Goal: Information Seeking & Learning: Learn about a topic

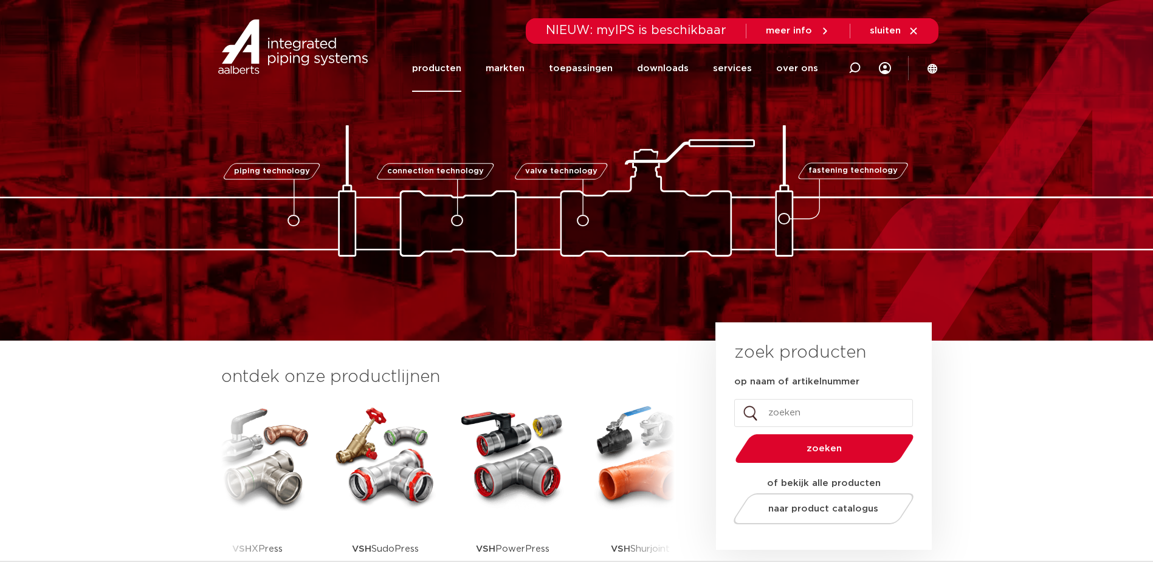
drag, startPoint x: 0, startPoint y: 0, endPoint x: 451, endPoint y: 65, distance: 455.8
click at [451, 65] on link "producten" at bounding box center [436, 68] width 49 height 47
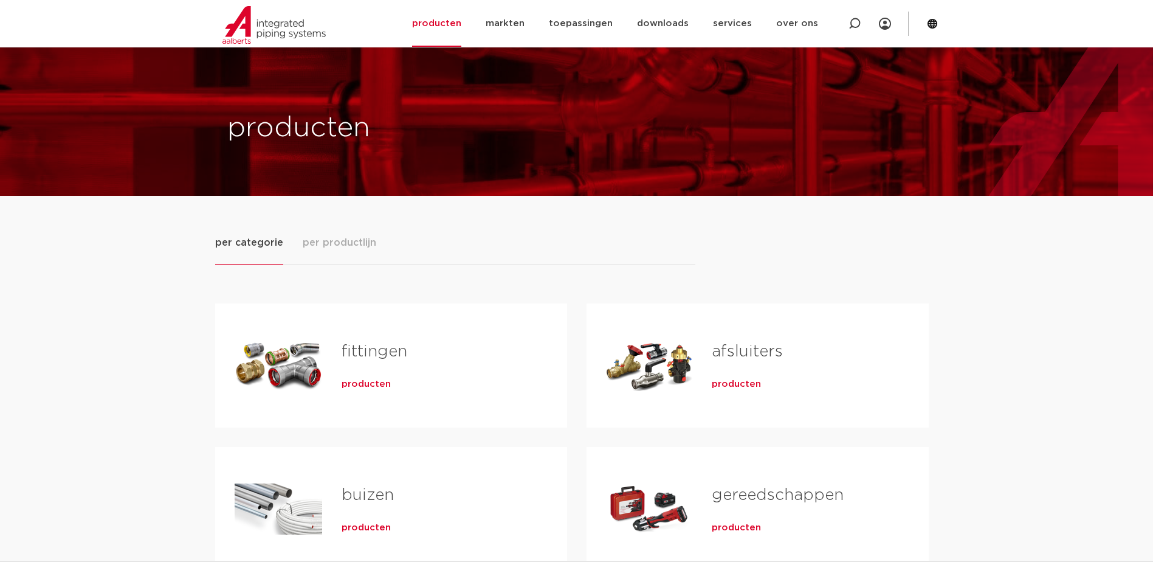
scroll to position [122, 0]
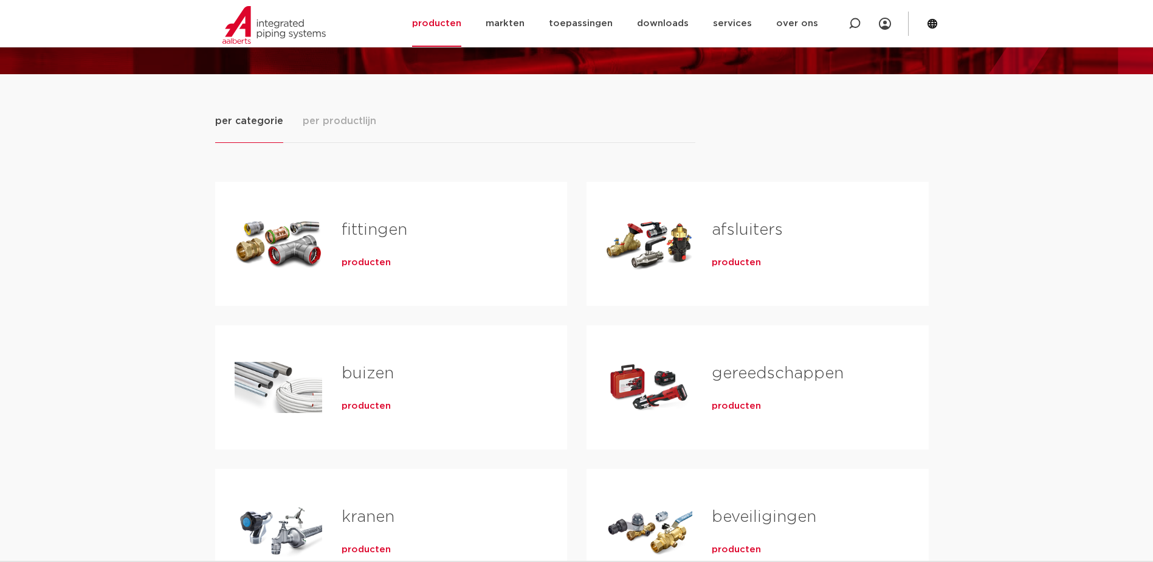
click at [362, 261] on span "producten" at bounding box center [366, 263] width 49 height 12
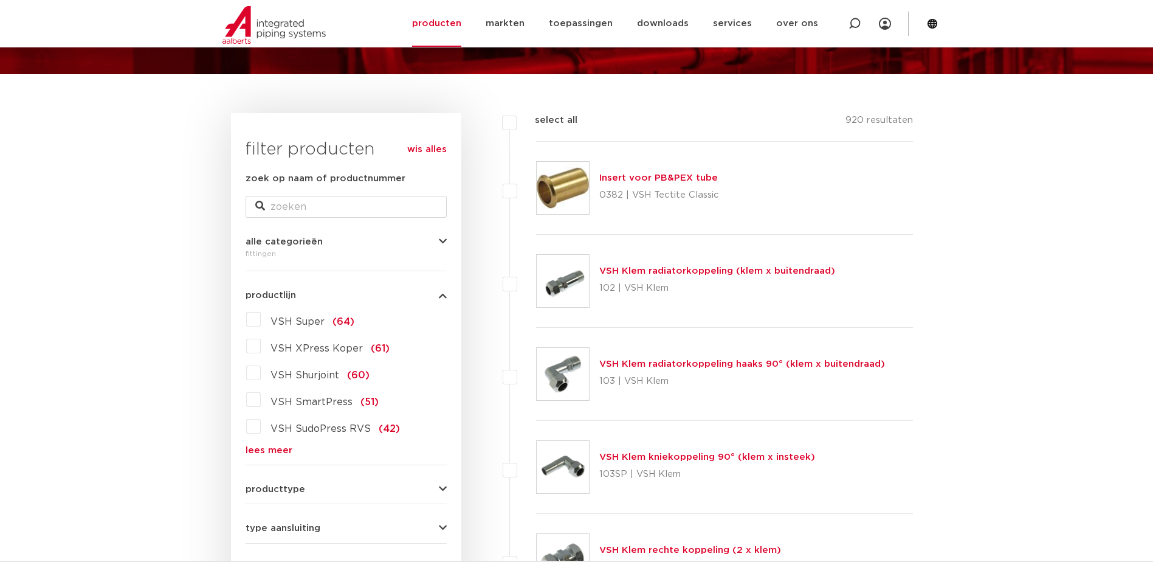
scroll to position [182, 0]
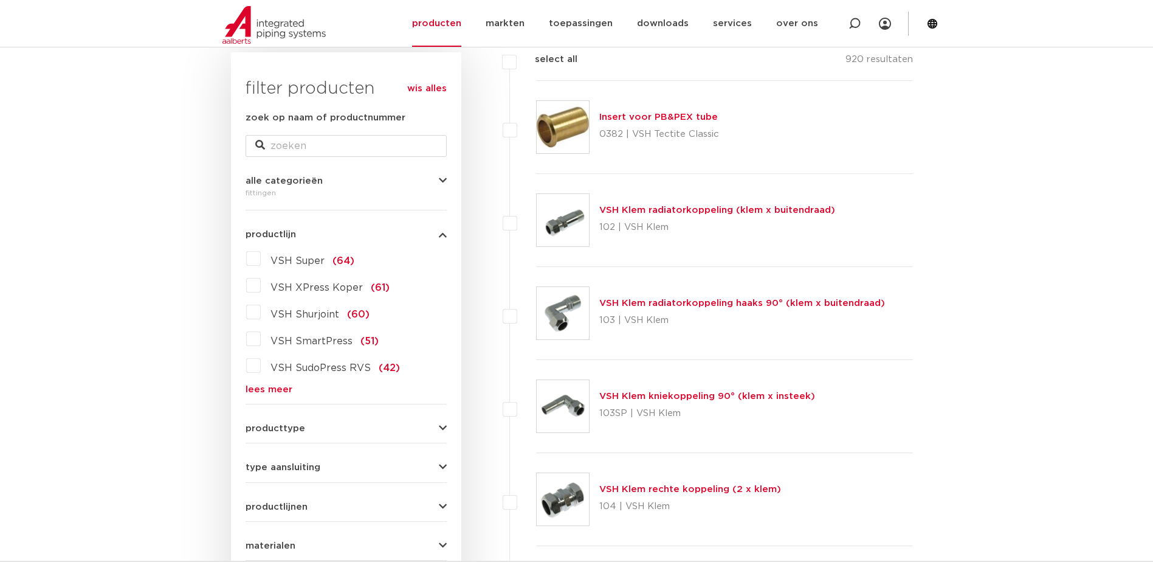
click at [263, 388] on link "lees meer" at bounding box center [346, 389] width 201 height 9
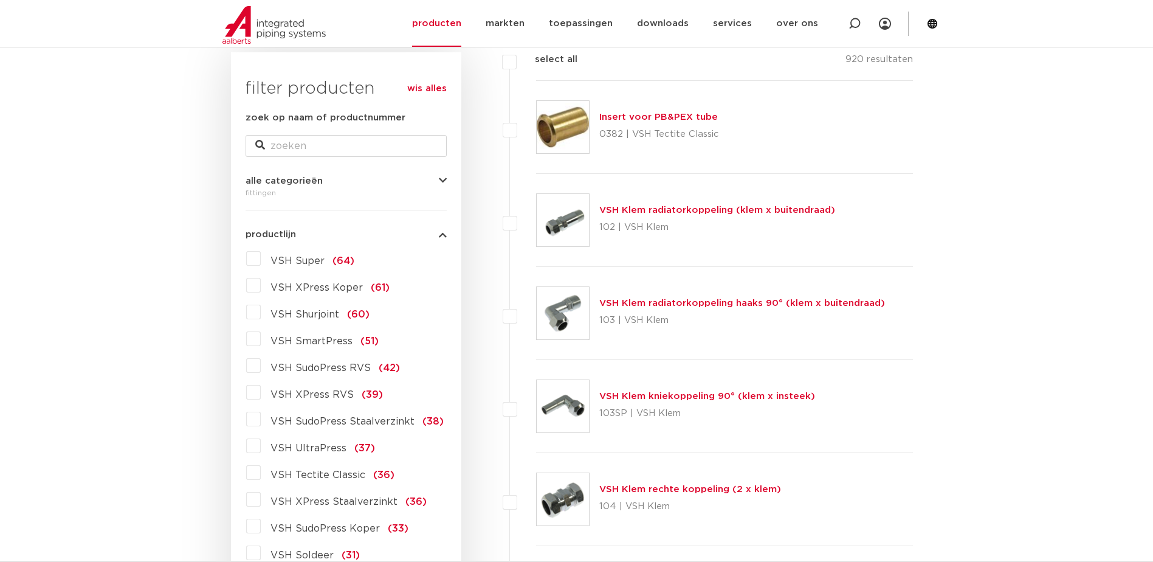
scroll to position [243, 0]
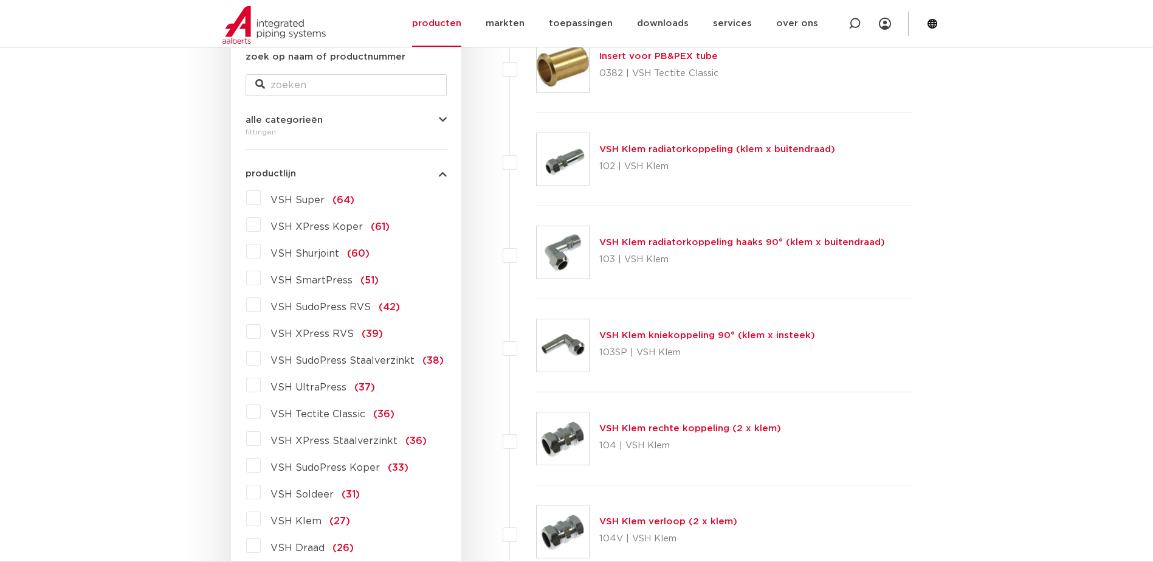
click at [311, 332] on span "VSH XPress RVS" at bounding box center [312, 334] width 83 height 10
click at [0, 0] on input "VSH XPress RVS (39)" at bounding box center [0, 0] width 0 height 0
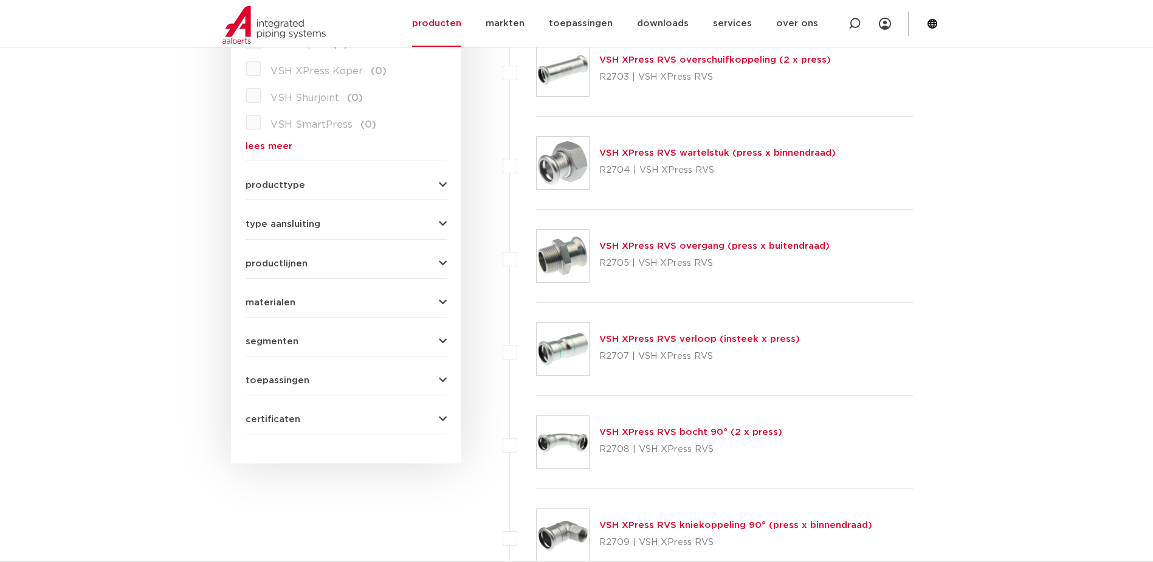
scroll to position [365, 0]
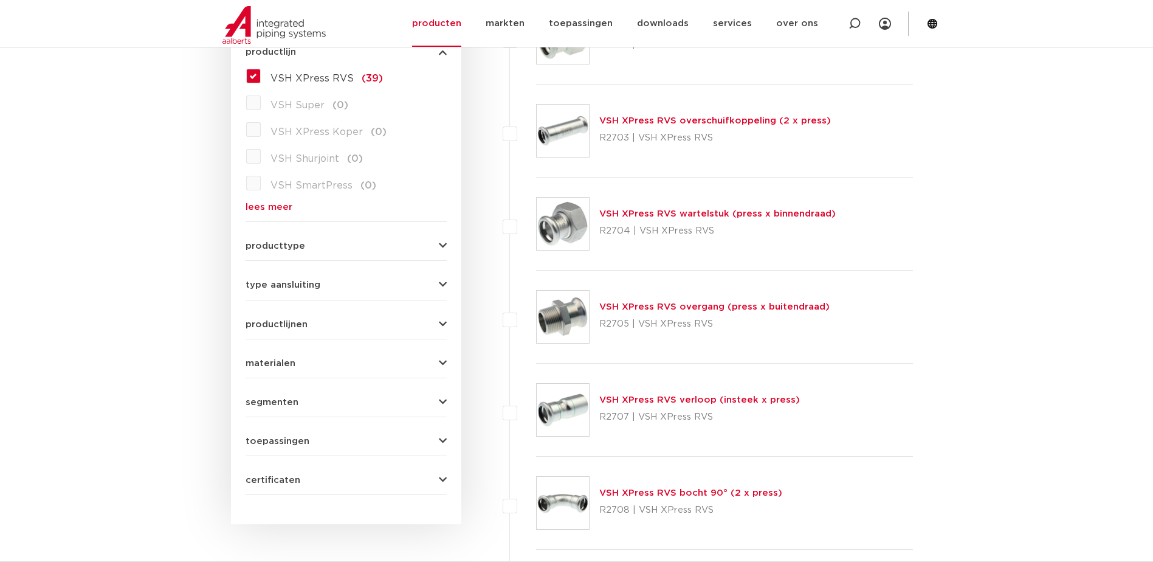
click at [703, 213] on link "VSH XPress RVS wartelstuk (press x binnendraad)" at bounding box center [717, 213] width 236 height 9
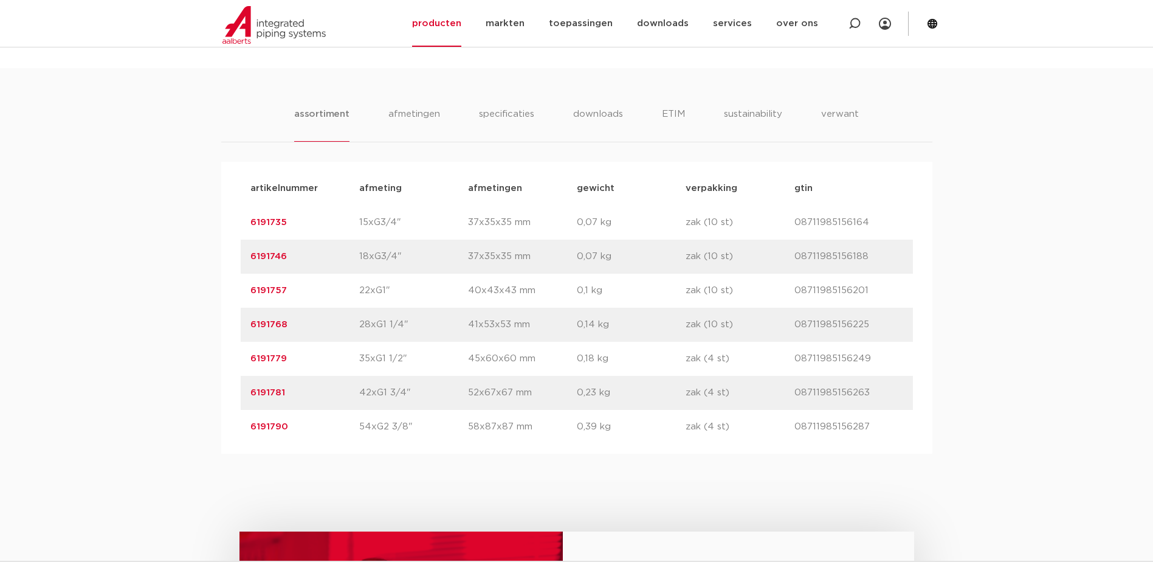
scroll to position [790, 0]
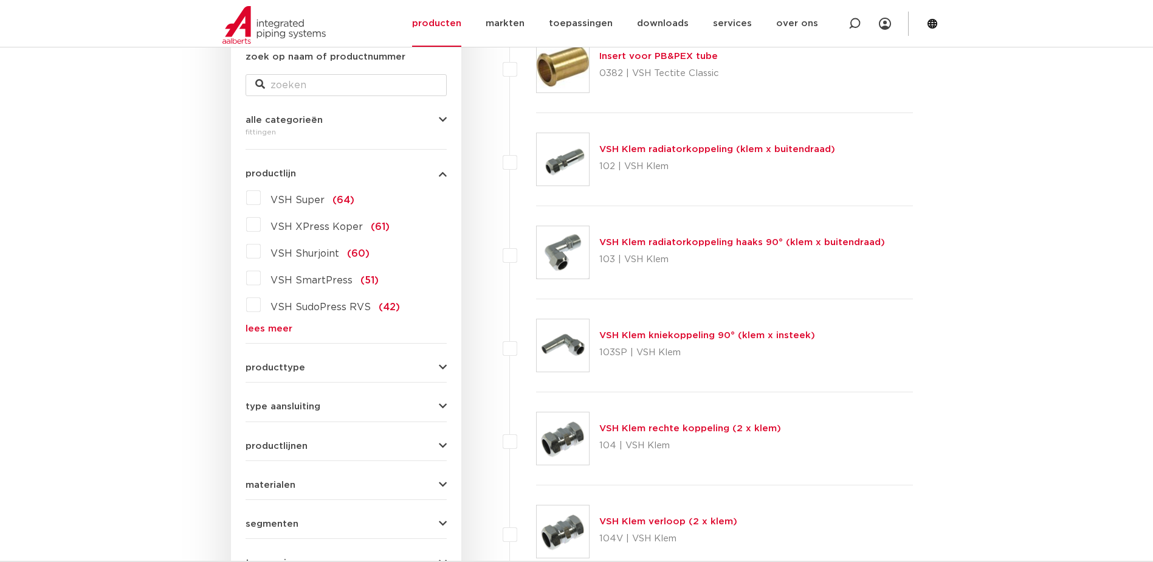
click at [265, 328] on link "lees meer" at bounding box center [346, 328] width 201 height 9
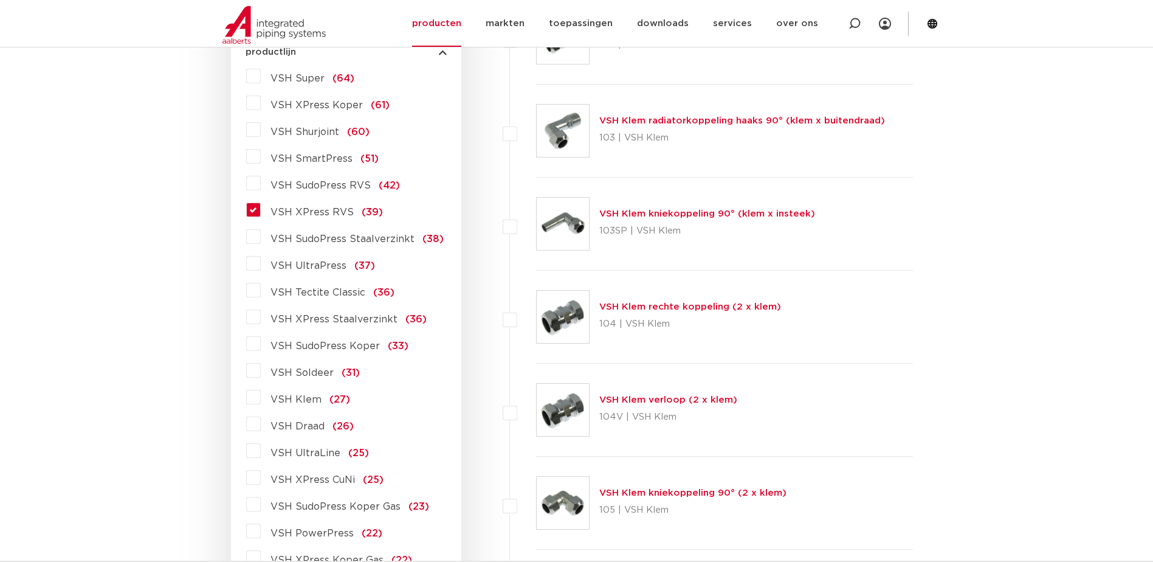
scroll to position [547, 0]
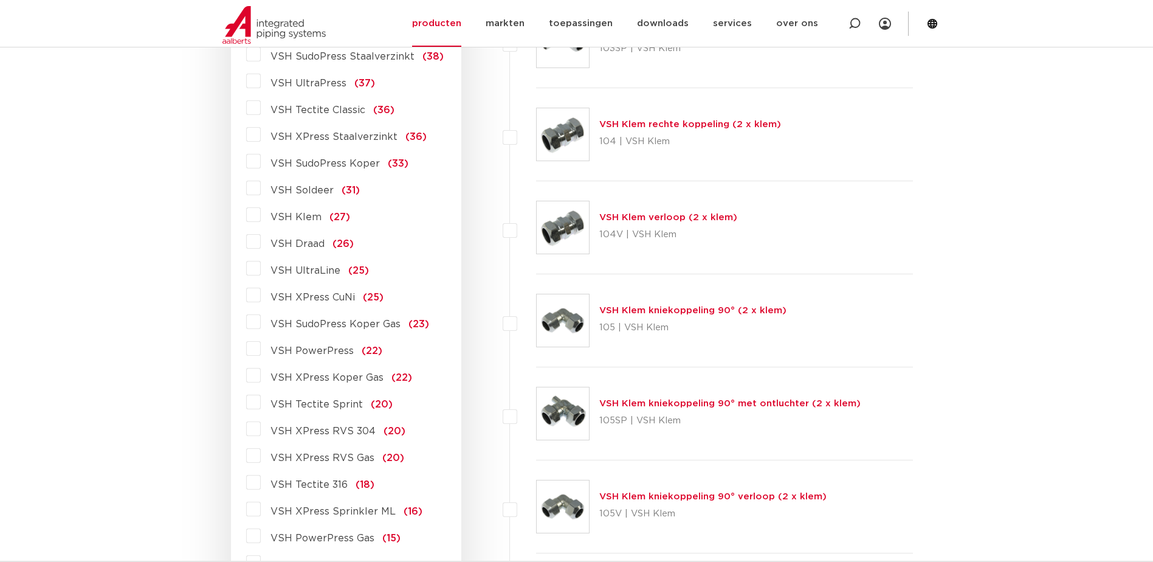
click at [330, 430] on span "VSH XPress RVS 304" at bounding box center [323, 431] width 105 height 10
click at [0, 0] on input "VSH XPress RVS 304 (20)" at bounding box center [0, 0] width 0 height 0
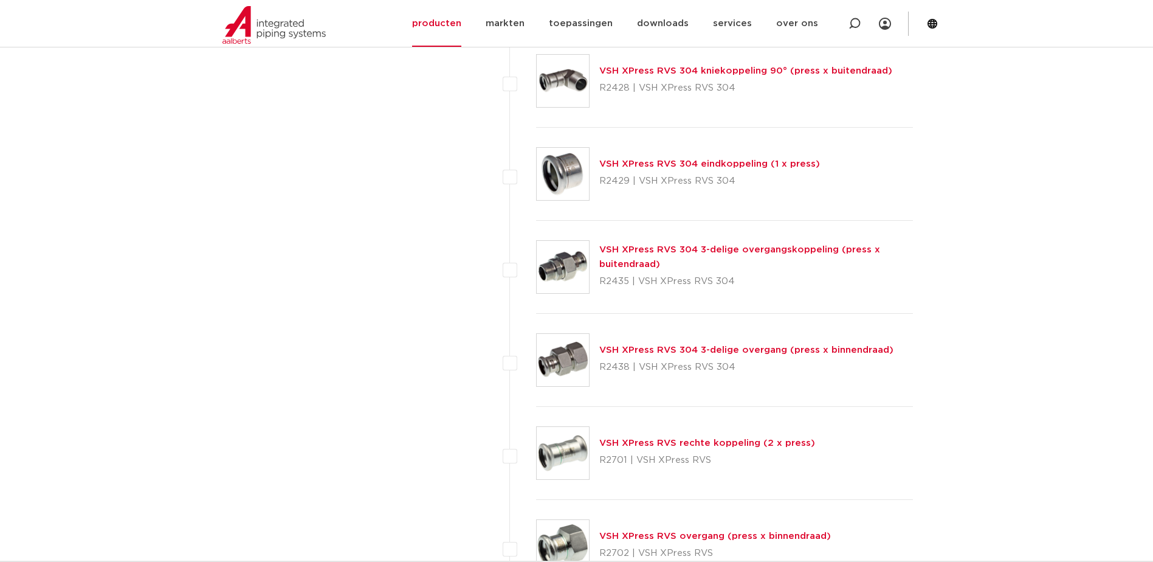
scroll to position [1778, 0]
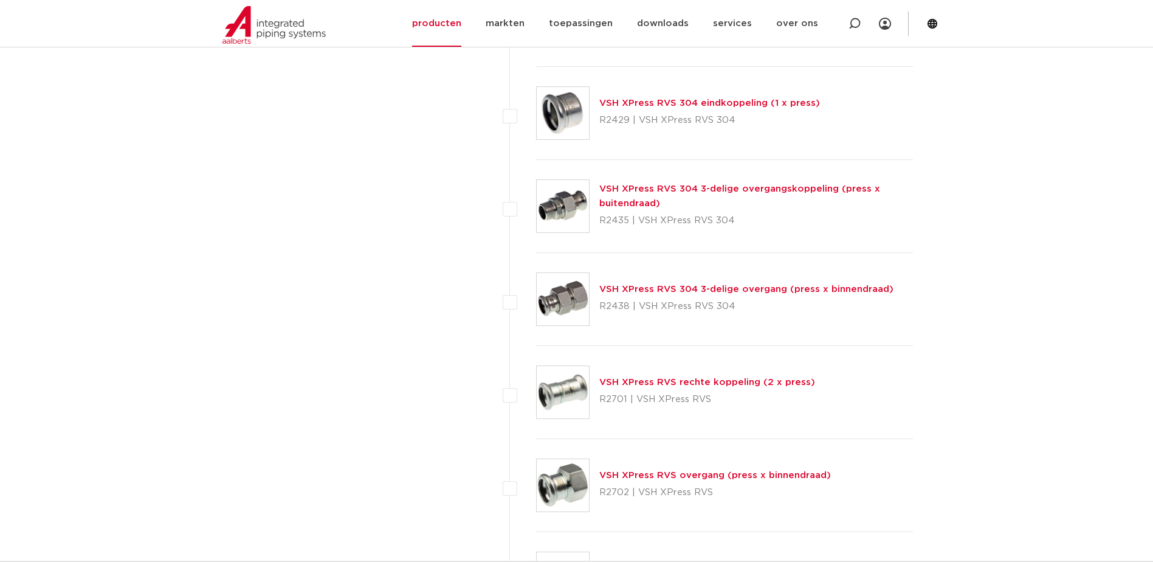
click at [700, 473] on link "VSH XPress RVS overgang (press x binnendraad)" at bounding box center [715, 475] width 232 height 9
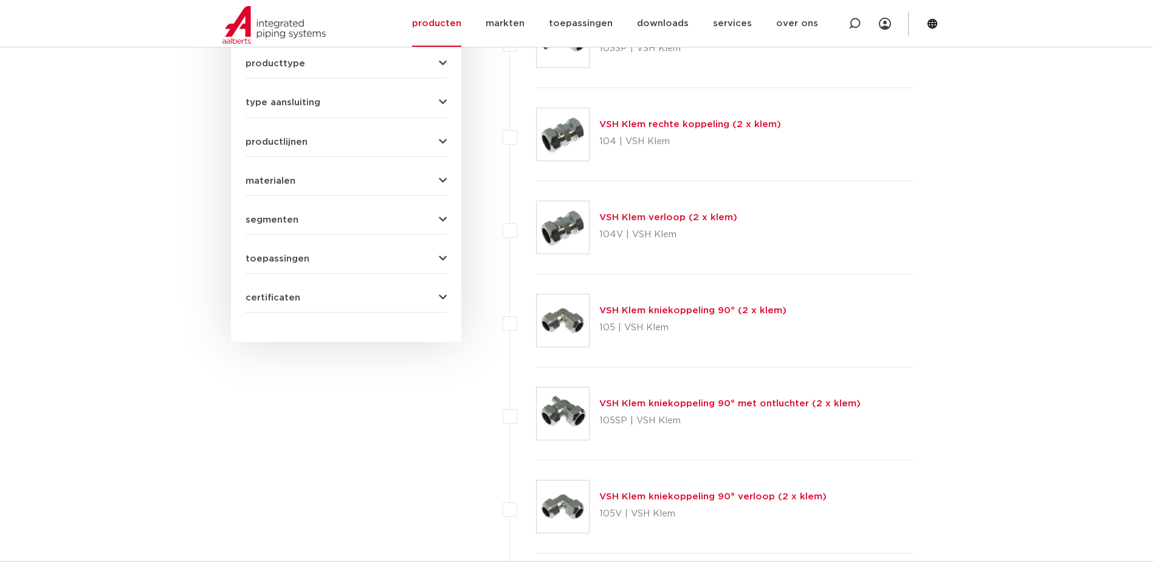
scroll to position [243, 0]
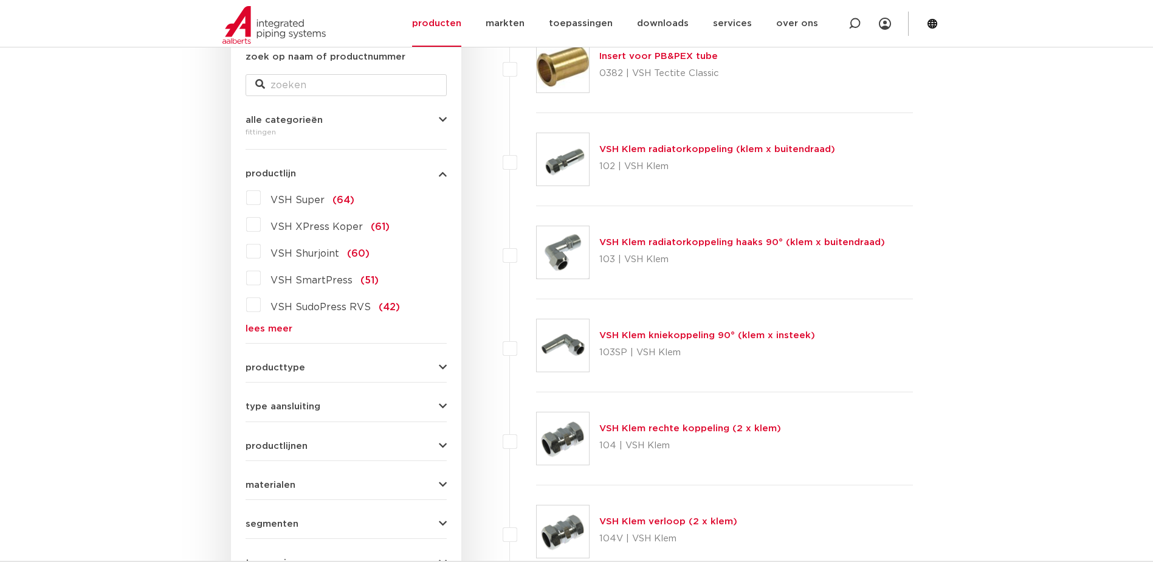
click at [263, 325] on link "lees meer" at bounding box center [346, 328] width 201 height 9
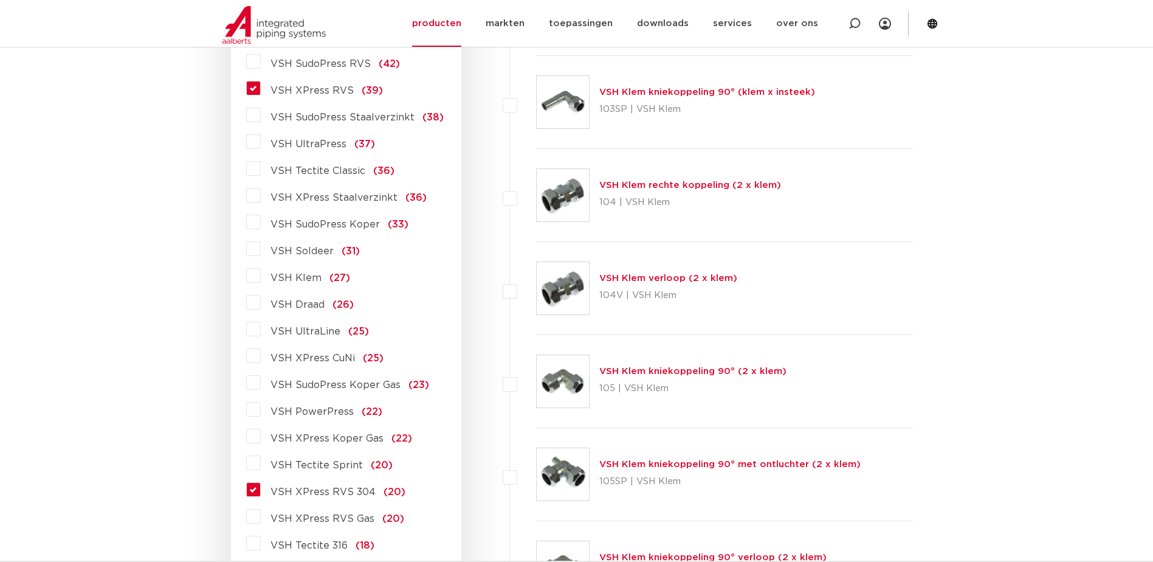
scroll to position [669, 0]
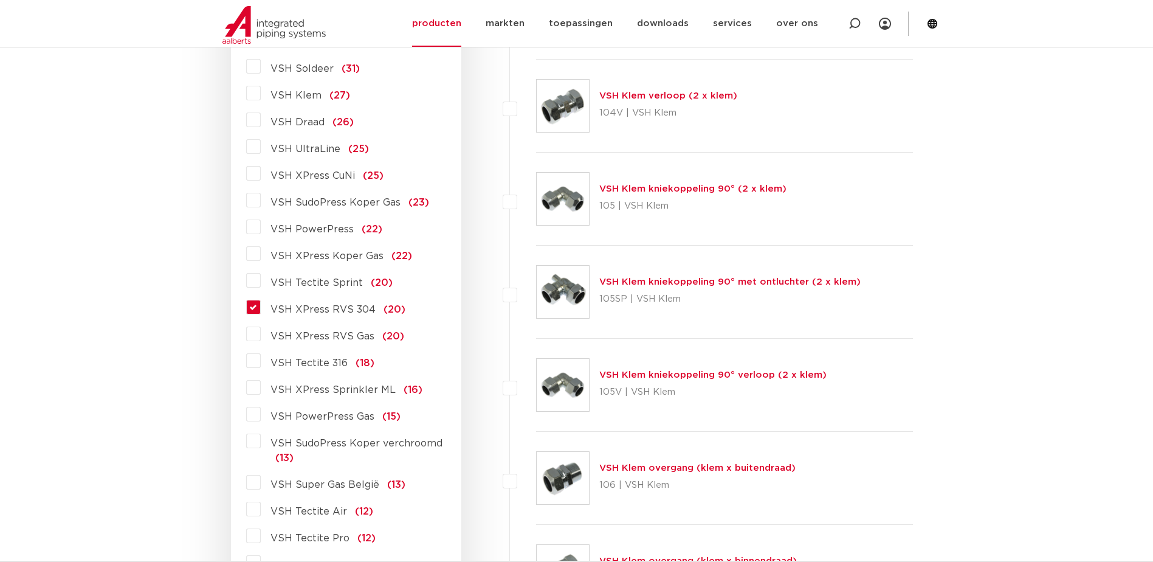
click at [336, 307] on span "VSH XPress RVS 304" at bounding box center [323, 310] width 105 height 10
click at [0, 0] on input "VSH XPress RVS 304 (20)" at bounding box center [0, 0] width 0 height 0
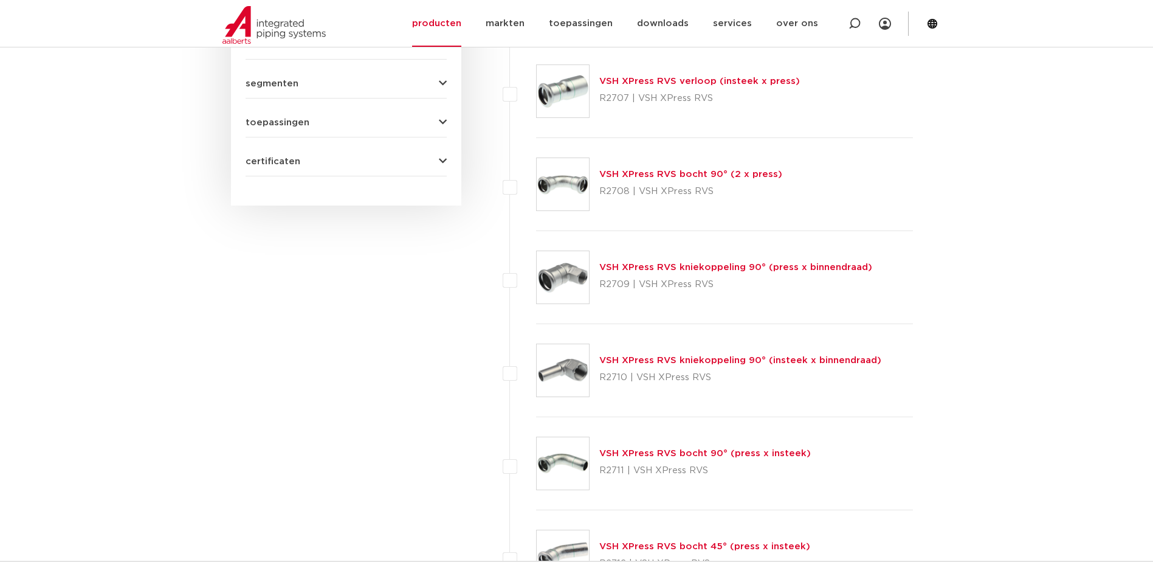
scroll to position [319, 0]
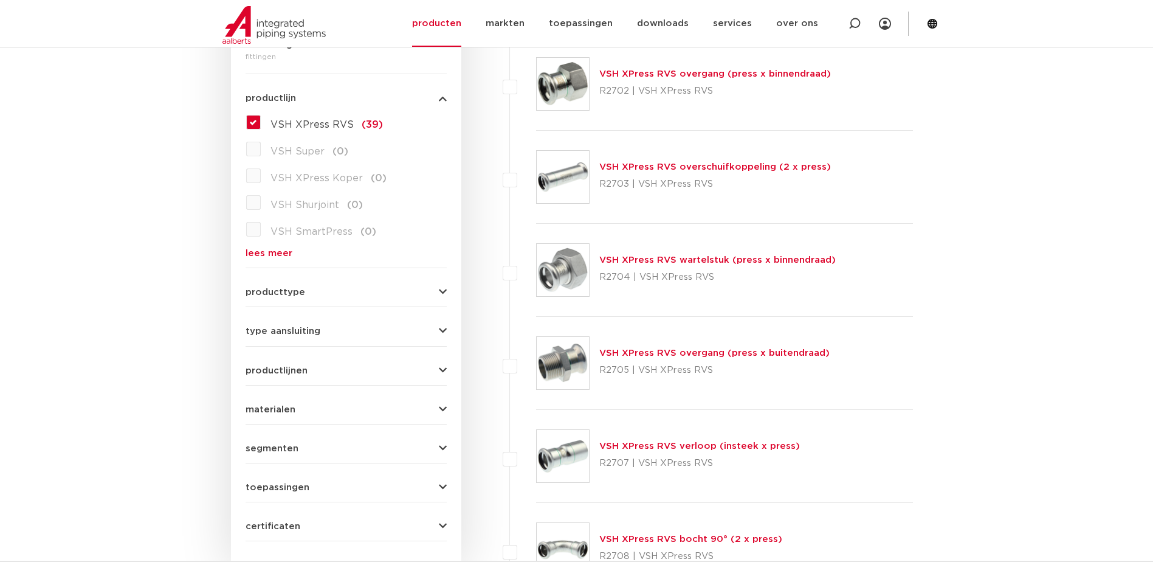
click at [256, 252] on link "lees meer" at bounding box center [346, 253] width 201 height 9
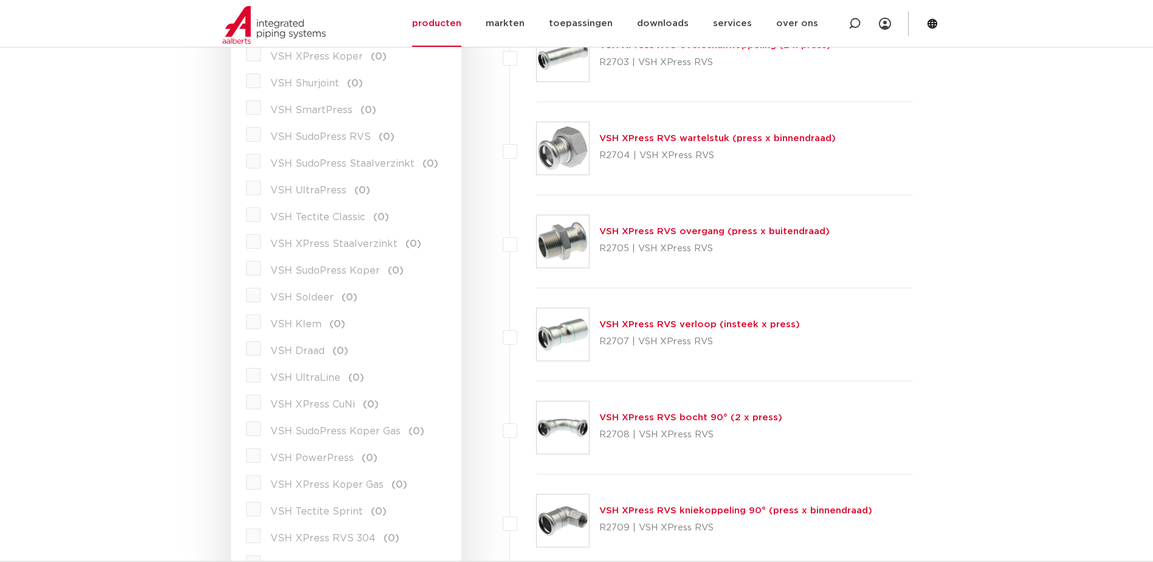
scroll to position [501, 0]
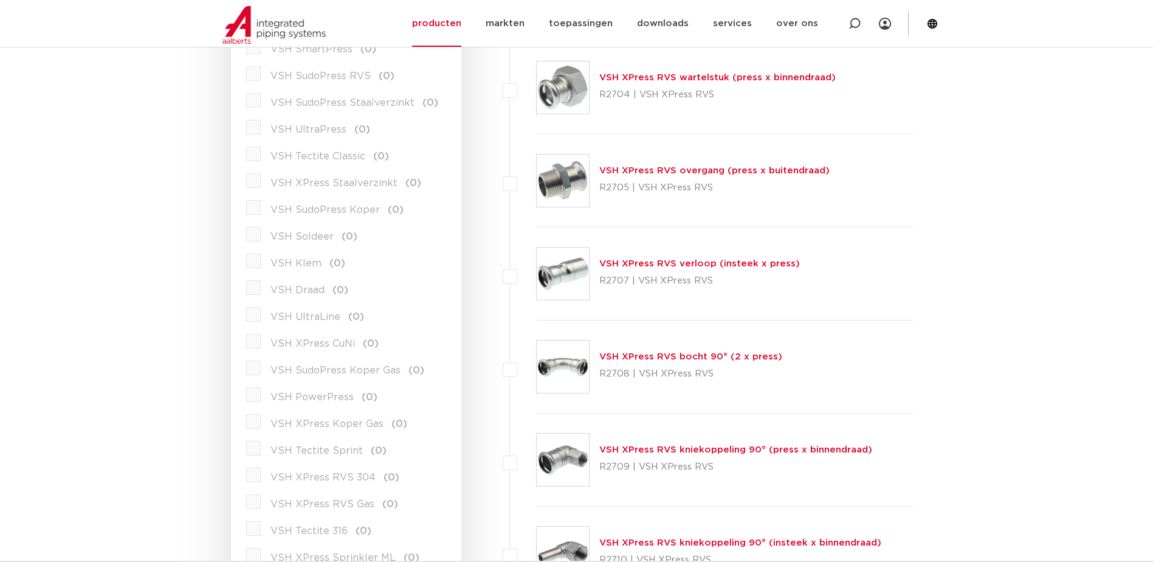
click at [261, 476] on label "VSH XPress RVS 304 (0)" at bounding box center [330, 474] width 139 height 19
click at [316, 476] on span "VSH XPress RVS 304" at bounding box center [323, 477] width 105 height 10
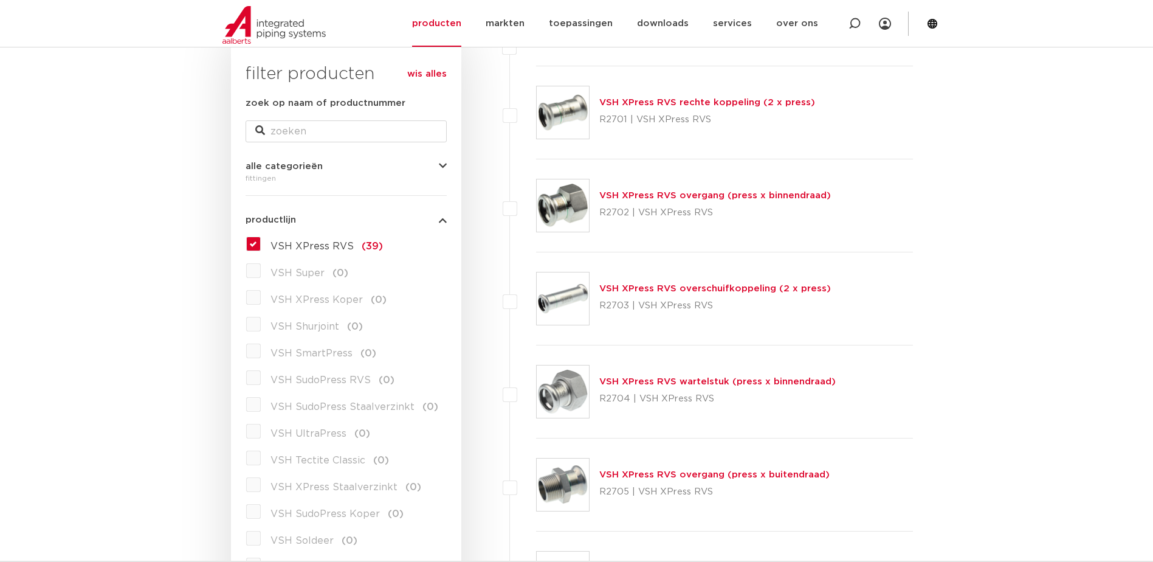
click at [261, 241] on label "VSH XPress RVS (39)" at bounding box center [322, 243] width 122 height 19
click at [0, 0] on input "VSH XPress RVS (39)" at bounding box center [0, 0] width 0 height 0
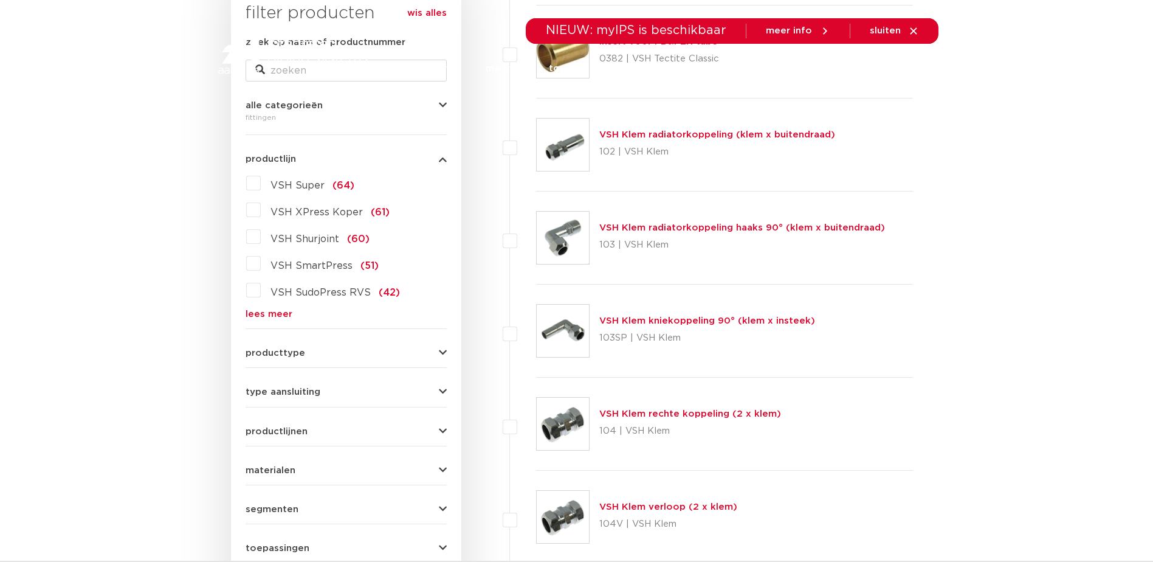
click at [273, 315] on link "lees meer" at bounding box center [346, 313] width 201 height 9
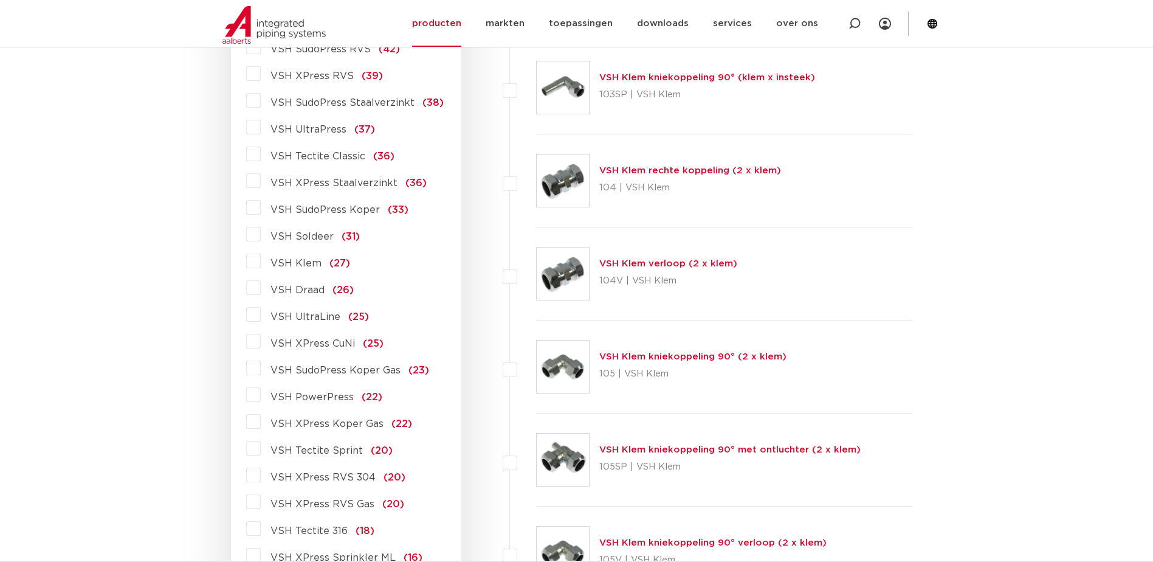
scroll to position [623, 0]
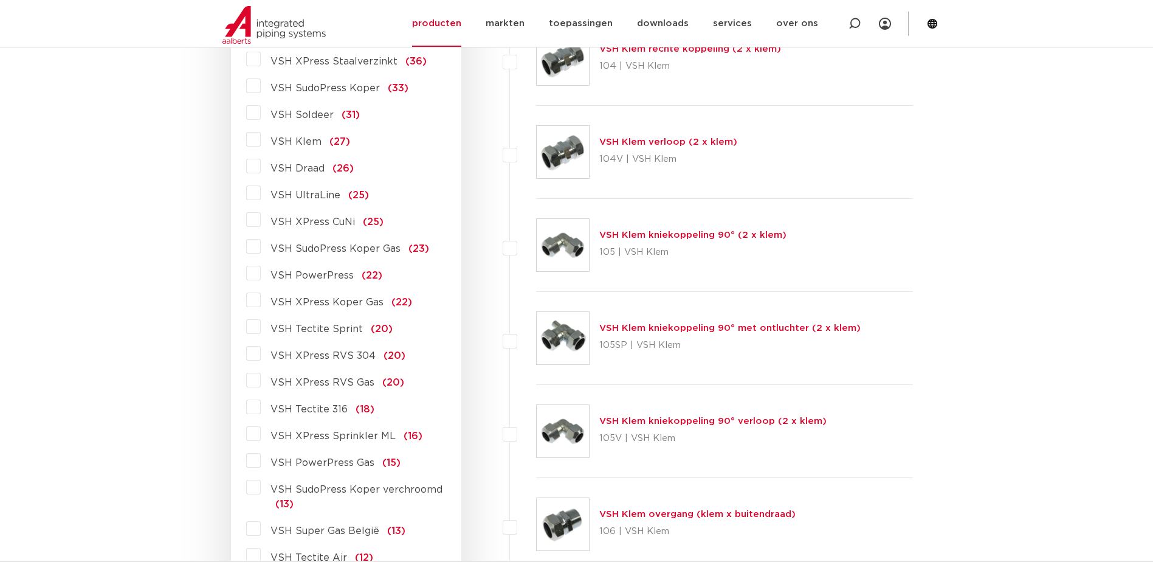
click at [289, 354] on span "VSH XPress RVS 304" at bounding box center [323, 356] width 105 height 10
click at [0, 0] on input "VSH XPress RVS 304 (20)" at bounding box center [0, 0] width 0 height 0
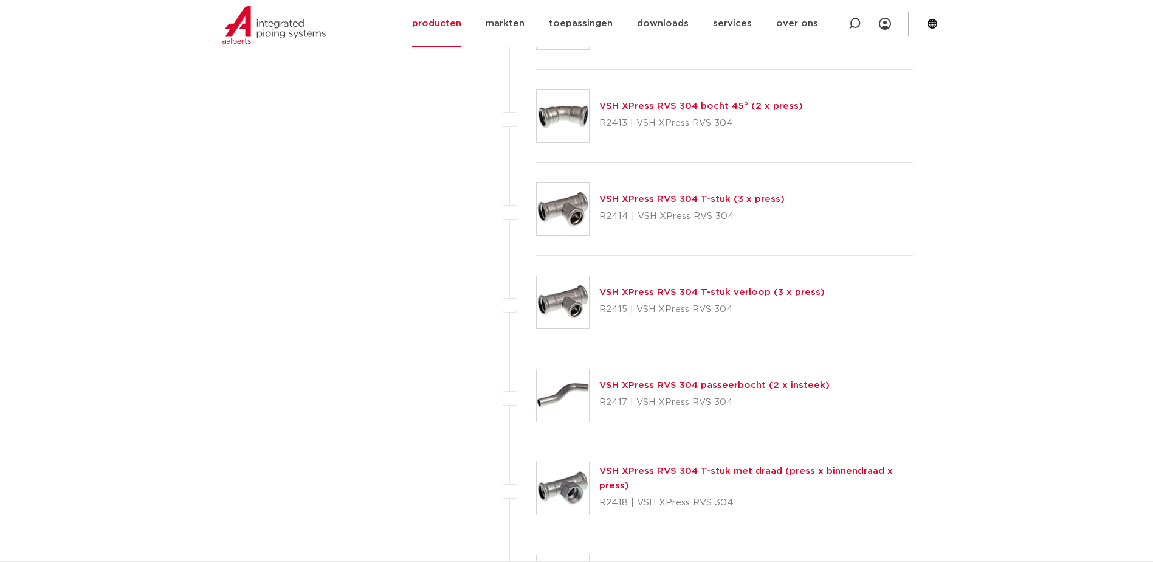
scroll to position [1306, 0]
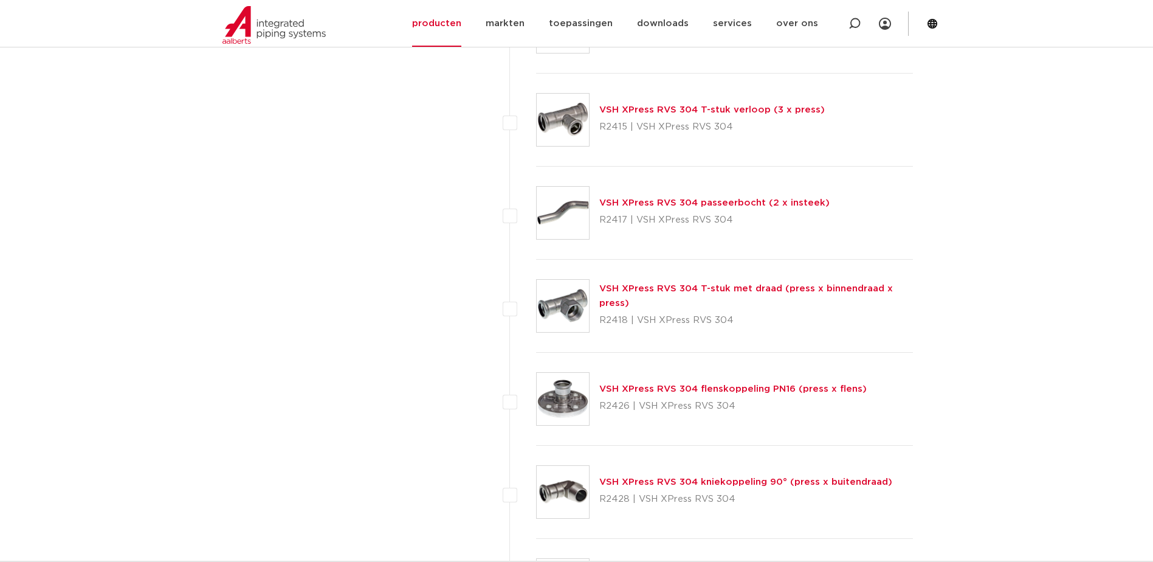
click at [699, 390] on link "VSH XPress RVS 304 flenskoppeling PN16 (press x flens)" at bounding box center [732, 388] width 267 height 9
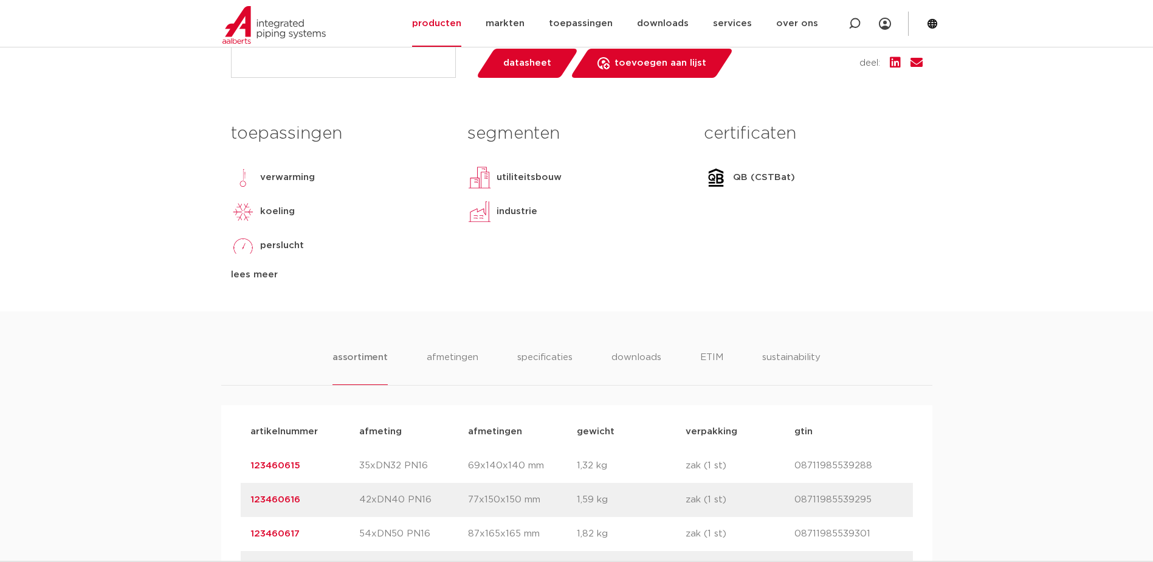
scroll to position [669, 0]
